Goal: Transaction & Acquisition: Purchase product/service

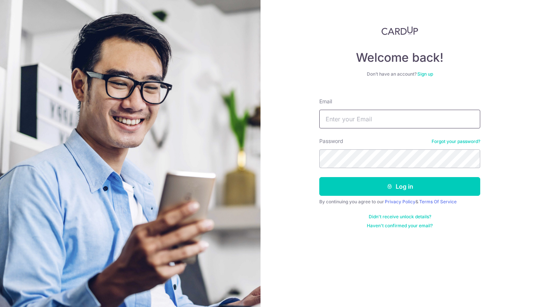
click at [335, 122] on input "Email" at bounding box center [399, 119] width 161 height 19
click at [337, 119] on input "Email" at bounding box center [399, 119] width 161 height 19
type input "[EMAIL_ADDRESS][DOMAIN_NAME]"
click at [400, 186] on button "Log in" at bounding box center [399, 186] width 161 height 19
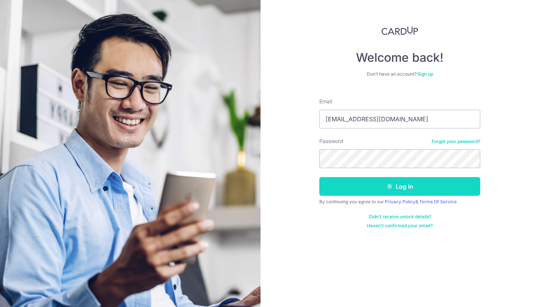
click at [392, 186] on icon "submit" at bounding box center [390, 186] width 6 height 6
click at [402, 189] on button "Log in" at bounding box center [399, 186] width 161 height 19
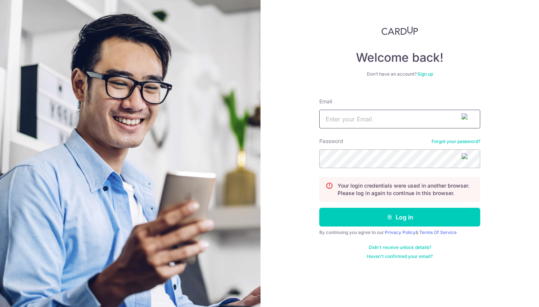
type input "[EMAIL_ADDRESS][DOMAIN_NAME]"
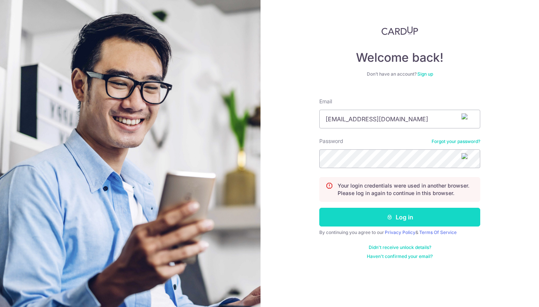
click at [404, 214] on button "Log in" at bounding box center [399, 217] width 161 height 19
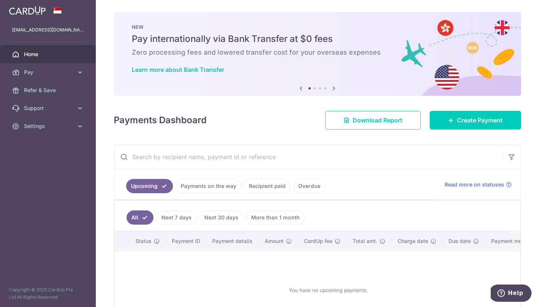
click at [219, 185] on link "Payments on the way" at bounding box center [208, 186] width 65 height 14
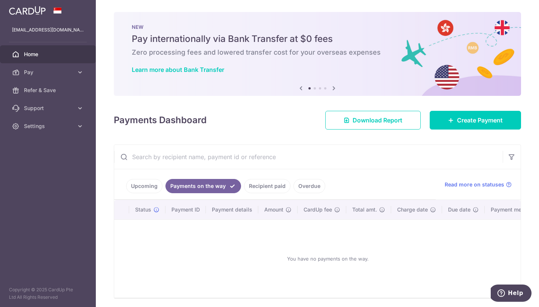
click at [250, 184] on link "Recipient paid" at bounding box center [267, 186] width 46 height 14
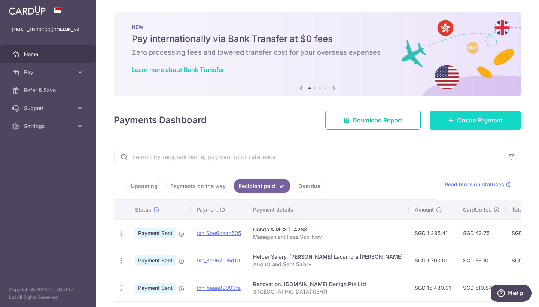
click at [479, 121] on span "Create Payment" at bounding box center [480, 120] width 46 height 9
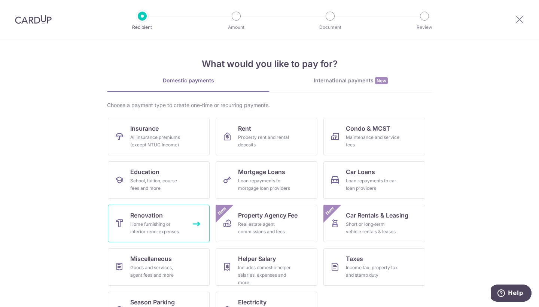
click at [182, 218] on link "Renovation Home furnishing or interior reno-expenses" at bounding box center [159, 223] width 102 height 37
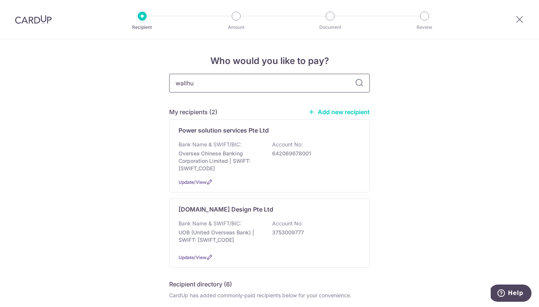
type input "wallhub"
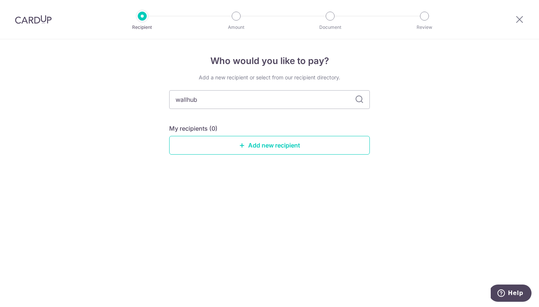
drag, startPoint x: 253, startPoint y: 86, endPoint x: 358, endPoint y: 101, distance: 106.2
click at [358, 101] on icon at bounding box center [359, 99] width 9 height 9
click at [359, 101] on icon at bounding box center [359, 99] width 9 height 9
click at [300, 100] on input "wallhub" at bounding box center [269, 99] width 201 height 19
type input "w"
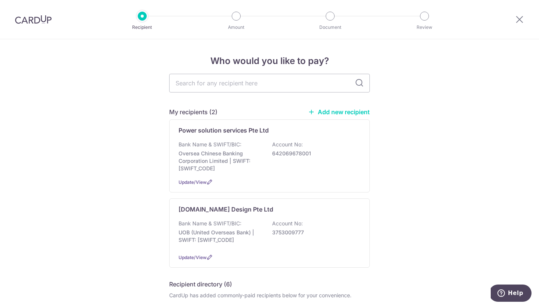
click at [281, 147] on div "Bank Name & SWIFT/BIC: Oversea Chinese Banking Corporation Limited | SWIFT: OCB…" at bounding box center [270, 156] width 182 height 31
click at [332, 113] on link "Add new recipient" at bounding box center [339, 111] width 62 height 7
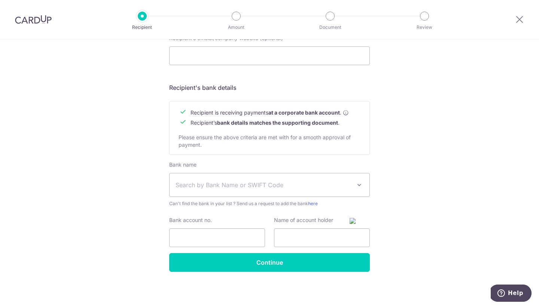
scroll to position [295, 0]
click at [202, 238] on input "Bank account no." at bounding box center [217, 237] width 96 height 19
paste input "[PHONE_NUMBER]"
type input "[PHONE_NUMBER]"
click at [217, 187] on span "Search by Bank Name or SWIFT Code" at bounding box center [264, 184] width 176 height 9
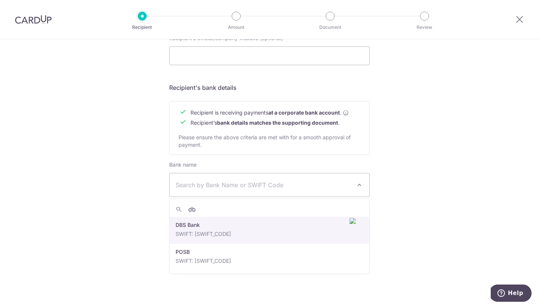
type input "dbs"
select select "6"
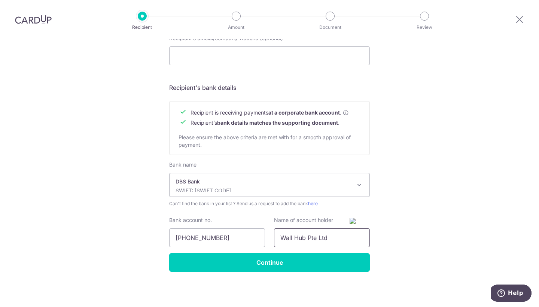
click at [294, 238] on input "Wall Hub Pte Ltd" at bounding box center [322, 237] width 96 height 19
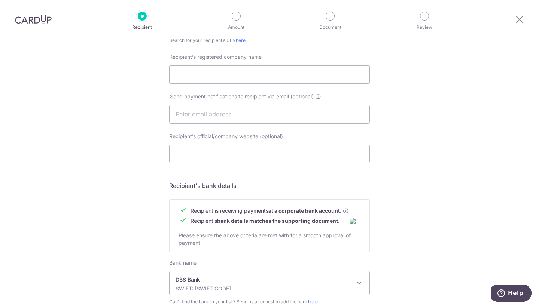
scroll to position [59, 0]
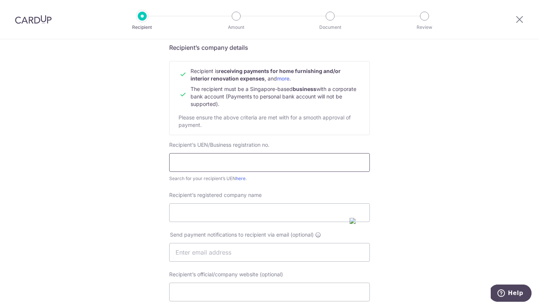
type input "WallHub Pte Ltd"
type input "201537696W001"
click at [225, 213] on input "Recipient’s registered company name" at bounding box center [269, 212] width 201 height 19
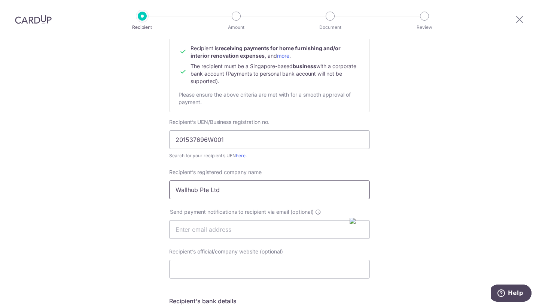
scroll to position [92, 0]
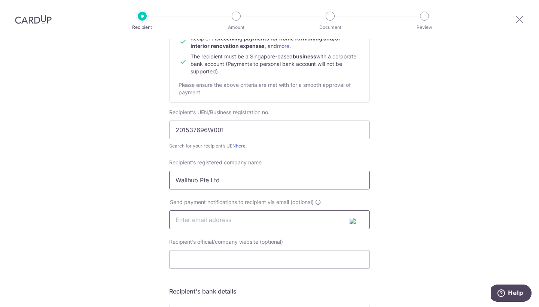
type input "Wallhub Pte Ltd"
click at [380, 201] on div "Who would you like to pay? Your recipient does not need a CardUp account to rec…" at bounding box center [269, 229] width 539 height 563
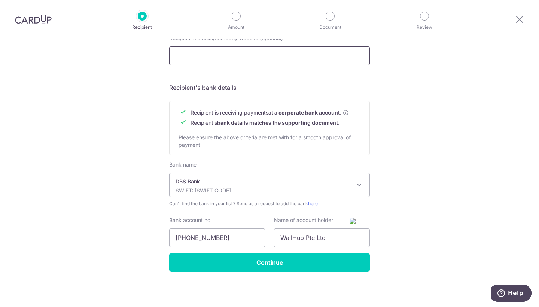
scroll to position [295, 0]
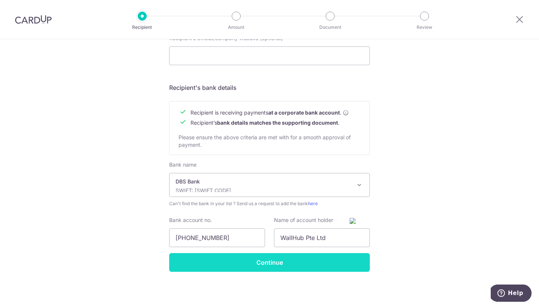
click at [261, 261] on input "Continue" at bounding box center [269, 262] width 201 height 19
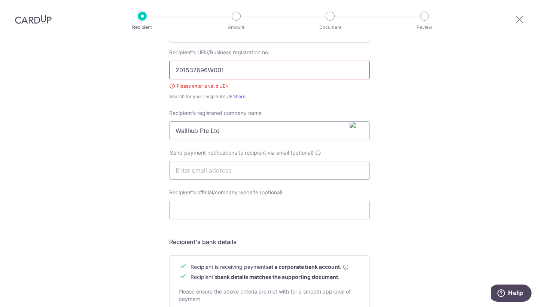
scroll to position [142, 0]
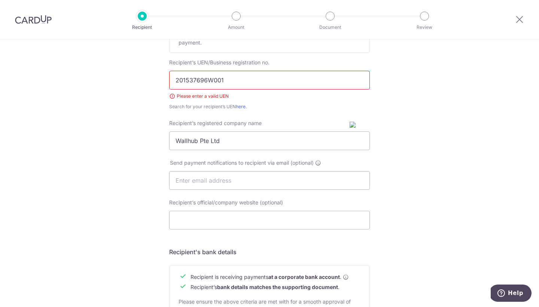
click at [235, 82] on input "201537696W001" at bounding box center [269, 80] width 201 height 19
type input "201537696W"
click at [399, 100] on div "Who would you like to pay? Your recipient does not need a CardUp account to rec…" at bounding box center [269, 194] width 539 height 592
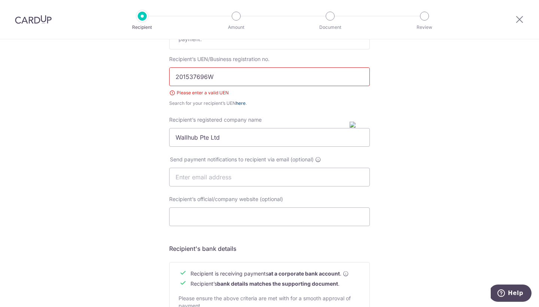
click at [243, 102] on link "here" at bounding box center [241, 103] width 10 height 6
click at [261, 83] on input "201537696W" at bounding box center [269, 76] width 201 height 19
paste input "201537696W"
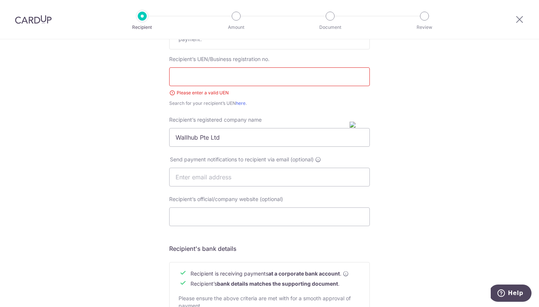
type input "201537696W"
click at [288, 98] on div "Recipient’s UEN/Business registration no. 201537696W Please enter a valid UEN S…" at bounding box center [269, 81] width 201 height 52
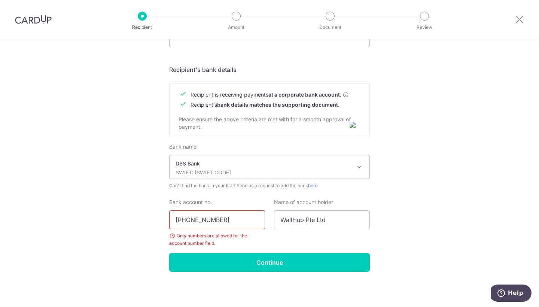
scroll to position [324, 0]
click at [190, 218] on input "[PHONE_NUMBER]" at bounding box center [217, 219] width 96 height 19
click at [176, 219] on input "0039335849" at bounding box center [217, 219] width 96 height 19
click at [243, 222] on input "0039335849" at bounding box center [217, 219] width 96 height 19
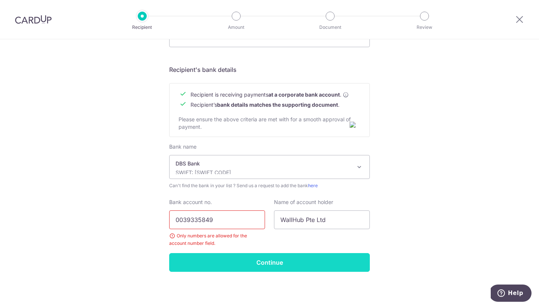
type input "0039335849"
click at [260, 264] on input "Continue" at bounding box center [269, 262] width 201 height 19
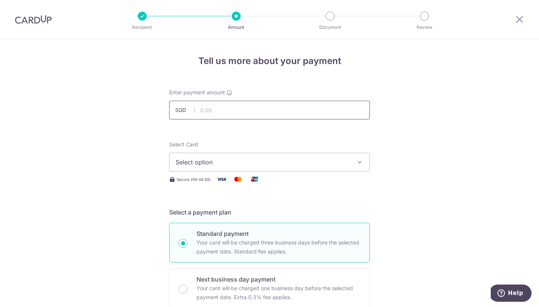
click at [238, 109] on input "text" at bounding box center [269, 110] width 201 height 19
type input "2,289.00"
click at [308, 160] on span "Select option" at bounding box center [263, 162] width 174 height 9
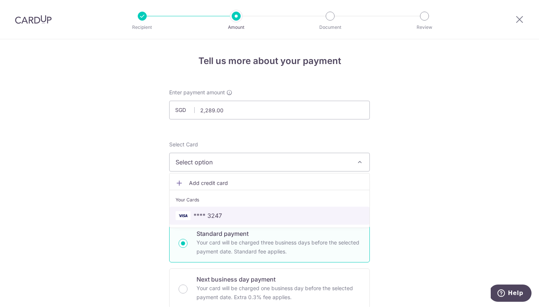
click at [273, 209] on link "**** 3247" at bounding box center [270, 216] width 200 height 18
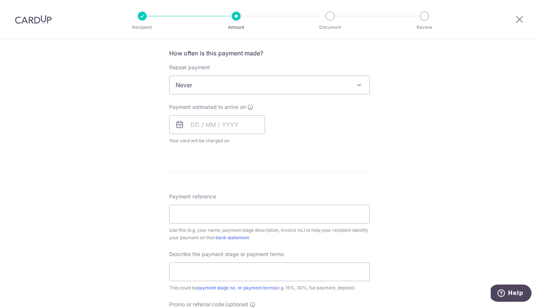
scroll to position [281, 0]
click at [194, 121] on input "text" at bounding box center [217, 124] width 96 height 19
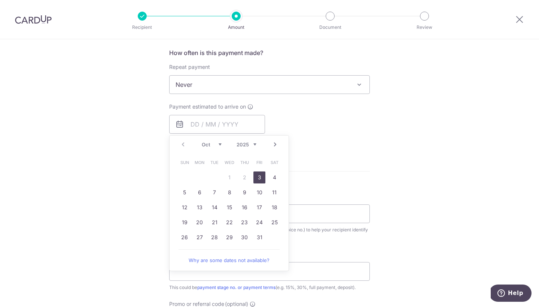
click at [260, 178] on link "3" at bounding box center [259, 177] width 12 height 12
type input "03/10/2025"
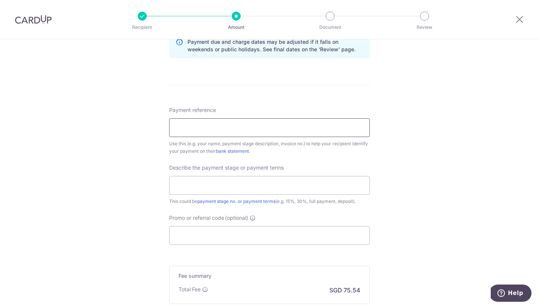
scroll to position [385, 0]
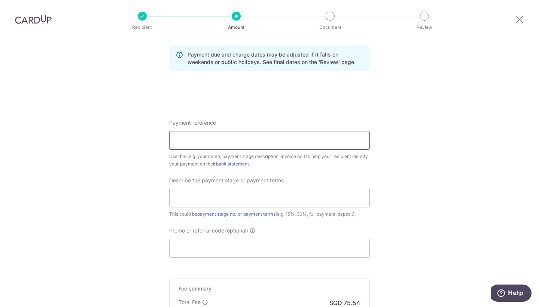
click at [279, 142] on input "Payment reference" at bounding box center [269, 140] width 201 height 19
click at [223, 142] on input "Payment reference" at bounding box center [269, 140] width 201 height 19
paste input "WHQ25-9888 (1)"
type input "WHQ25-9888 (1)"
click at [230, 195] on input "text" at bounding box center [269, 198] width 201 height 19
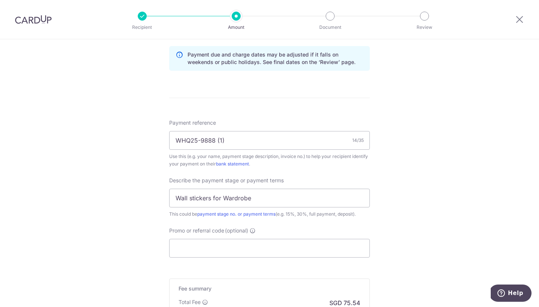
click at [335, 174] on div "Payment reference WHQ25-9888 (1) 14/35 Use this (e.g. your name, payment stage …" at bounding box center [269, 188] width 201 height 139
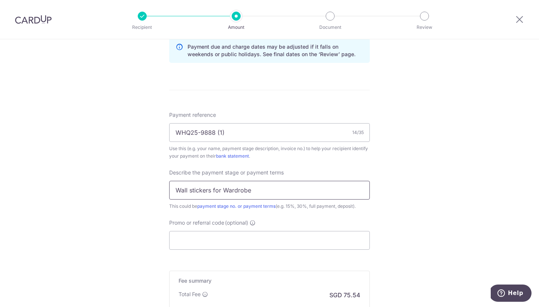
click at [294, 196] on input "Wall stickers for Wardrobe" at bounding box center [269, 190] width 201 height 19
click at [192, 190] on input "Wall stickers for Wardrobe full" at bounding box center [269, 190] width 201 height 19
click at [260, 190] on input "Stickers for Wardrobe full" at bounding box center [269, 190] width 201 height 19
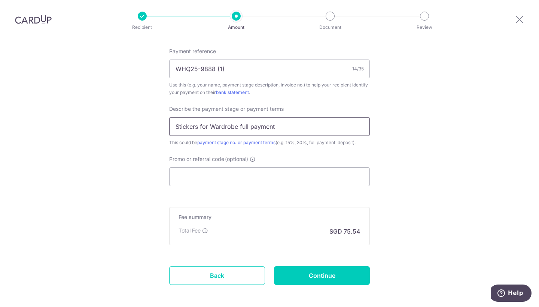
scroll to position [469, 0]
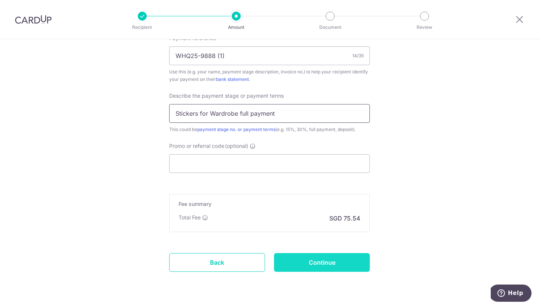
type input "Stickers for Wardrobe full payment"
click at [315, 265] on input "Continue" at bounding box center [322, 262] width 96 height 19
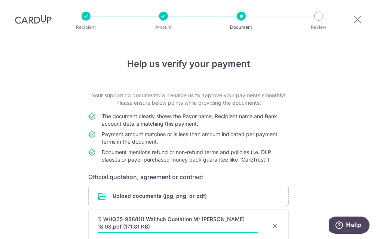
click at [199, 195] on input "file" at bounding box center [189, 195] width 200 height 19
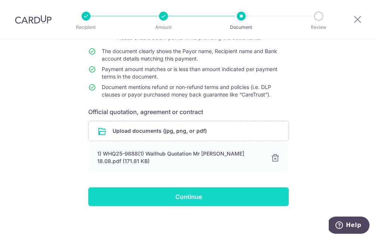
scroll to position [64, 0]
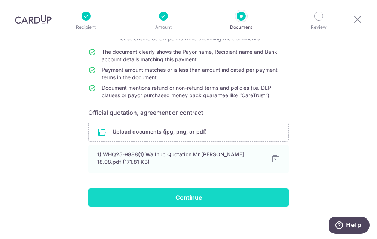
click at [192, 193] on input "Continue" at bounding box center [188, 197] width 201 height 19
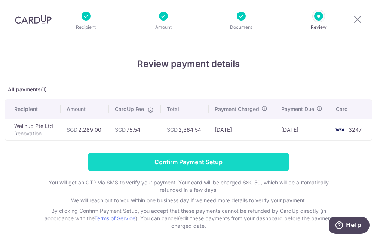
click at [210, 156] on input "Confirm Payment Setup" at bounding box center [188, 162] width 201 height 19
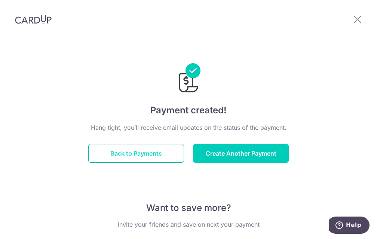
click at [156, 155] on button "Back to Payments" at bounding box center [136, 153] width 96 height 19
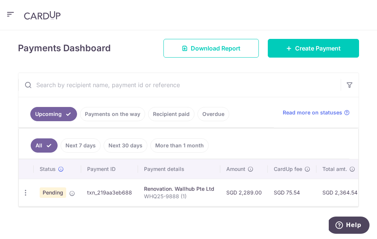
scroll to position [111, 0]
